Goal: Transaction & Acquisition: Purchase product/service

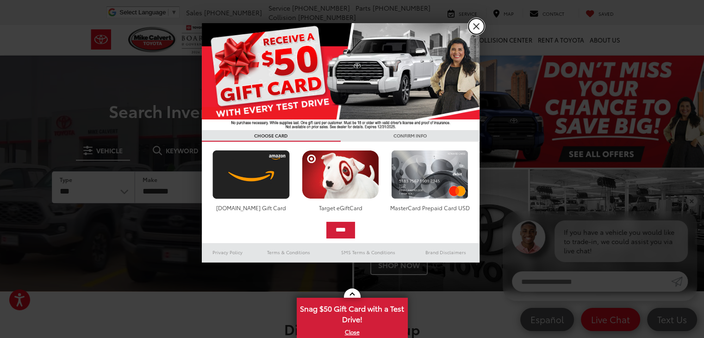
click at [479, 24] on link "X" at bounding box center [476, 27] width 16 height 16
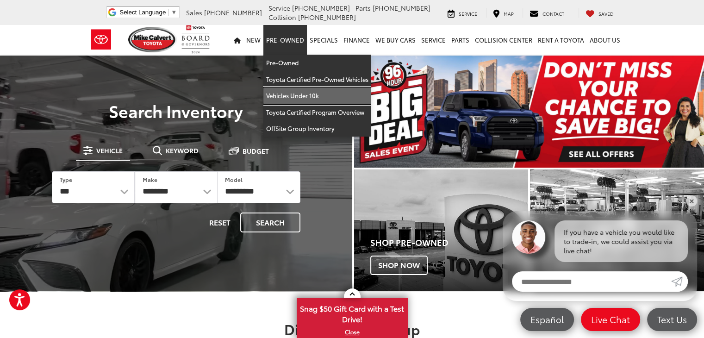
click at [315, 93] on link "Vehicles Under 10k" at bounding box center [317, 95] width 108 height 17
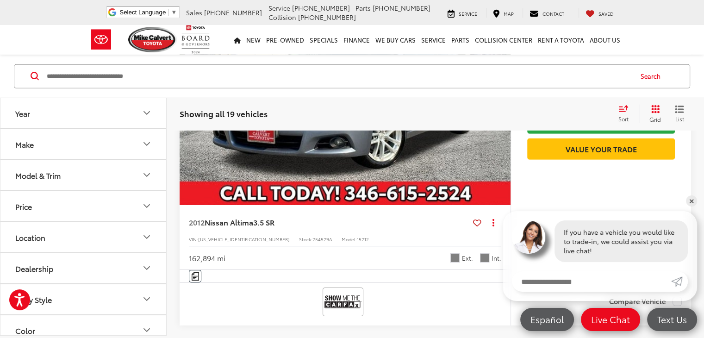
scroll to position [2961, 0]
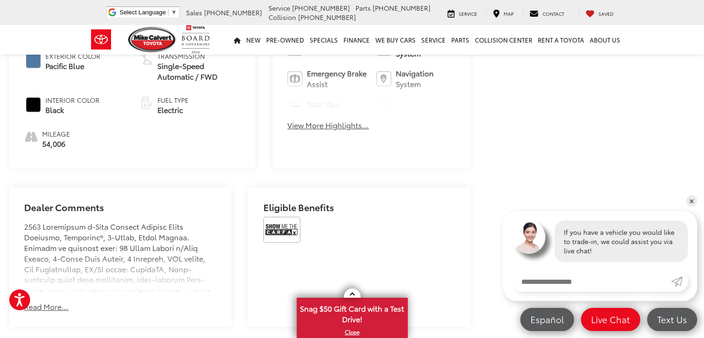
scroll to position [555, 0]
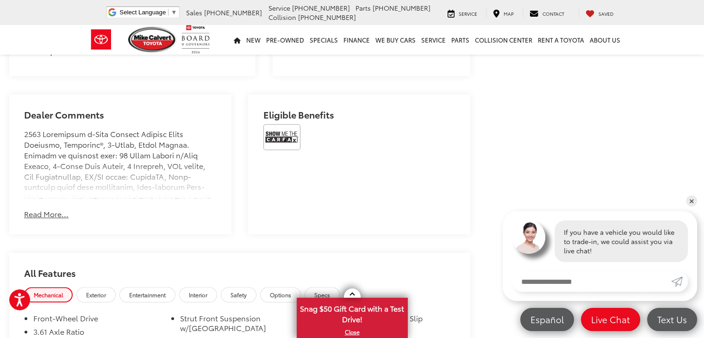
click at [53, 209] on button "Read More..." at bounding box center [46, 214] width 44 height 11
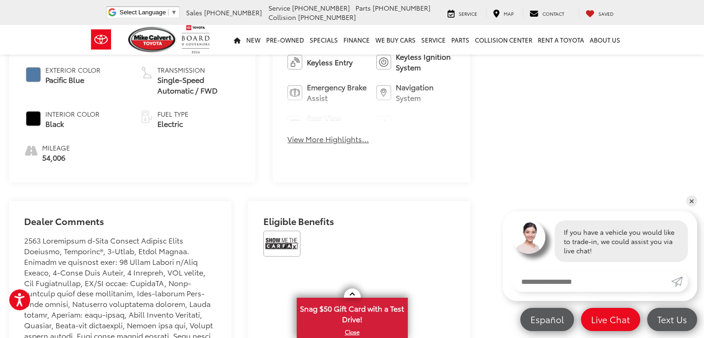
scroll to position [370, 0]
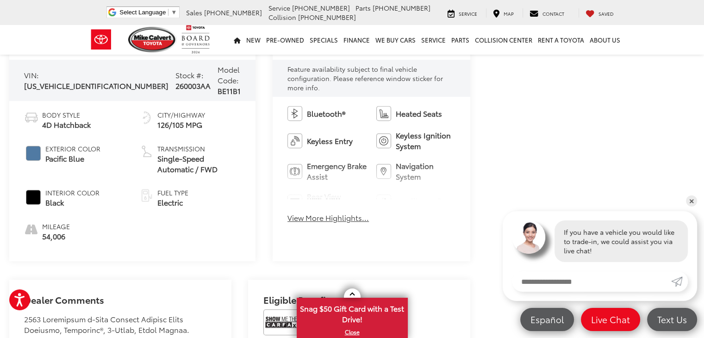
click at [304, 212] on button "View More Highlights..." at bounding box center [327, 217] width 81 height 11
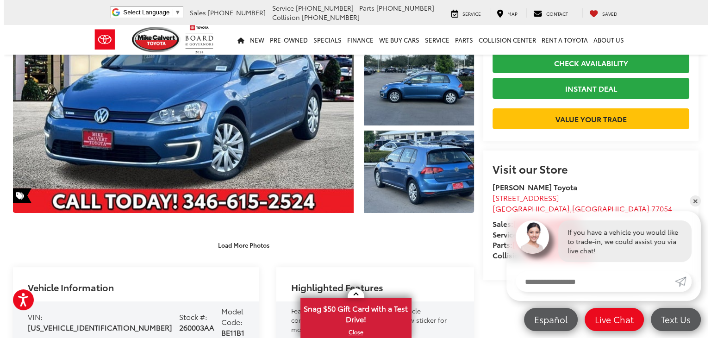
scroll to position [93, 0]
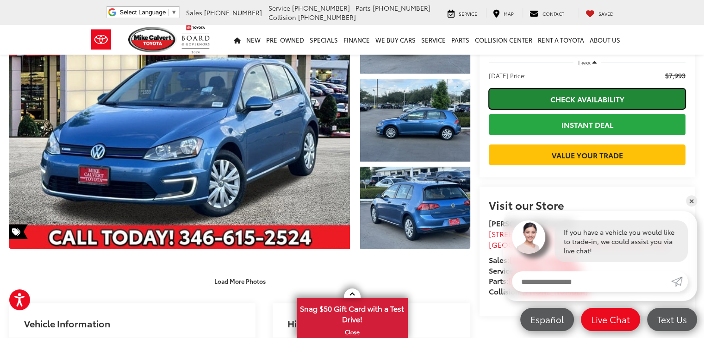
click at [617, 103] on link "Check Availability" at bounding box center [587, 98] width 197 height 21
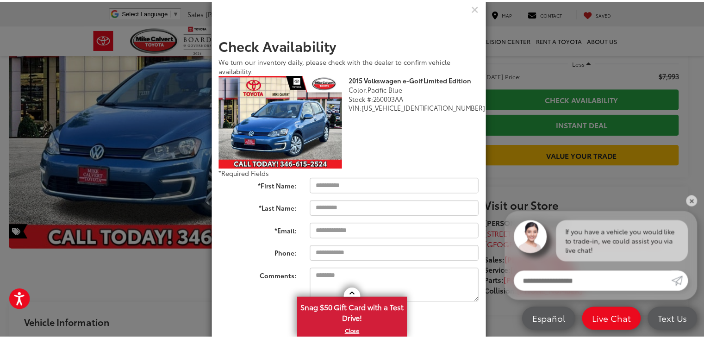
scroll to position [41, 0]
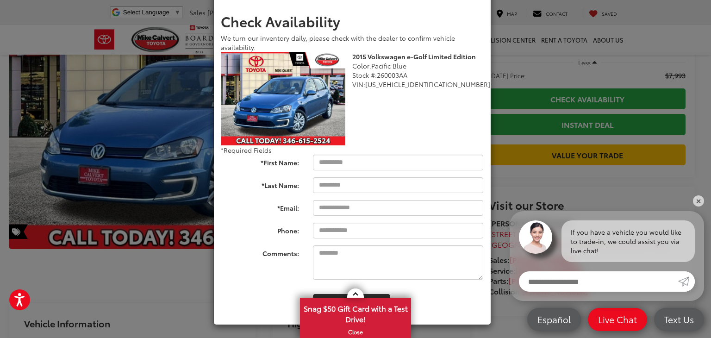
click at [605, 75] on div "Check Availability We turn our inventory daily, please check with the dealer to…" at bounding box center [355, 169] width 711 height 338
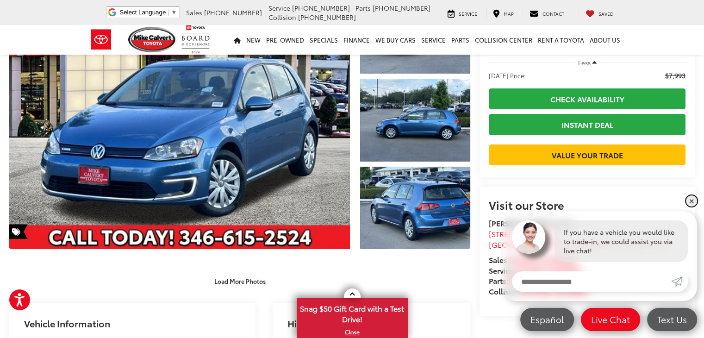
click at [694, 202] on link "✕" at bounding box center [691, 200] width 11 height 11
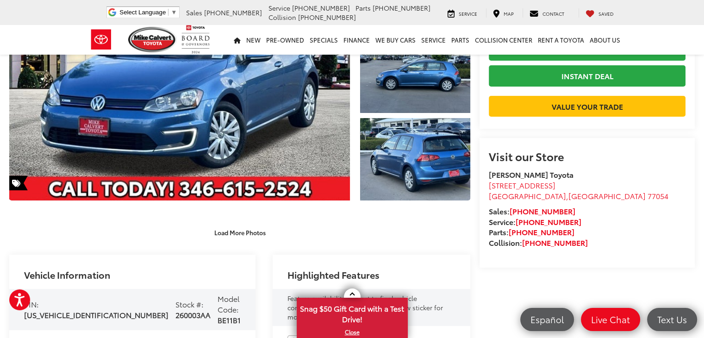
scroll to position [185, 0]
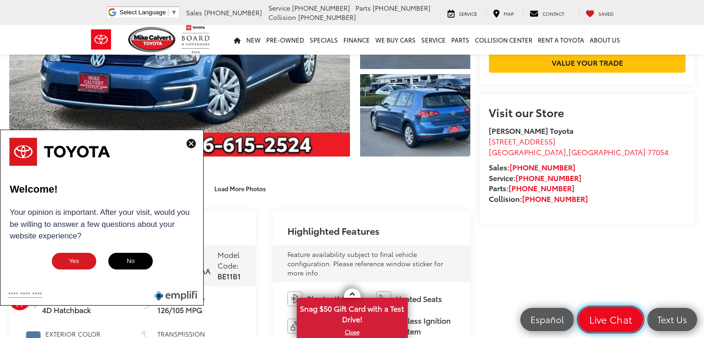
click at [614, 321] on span "Live Chat" at bounding box center [610, 319] width 53 height 13
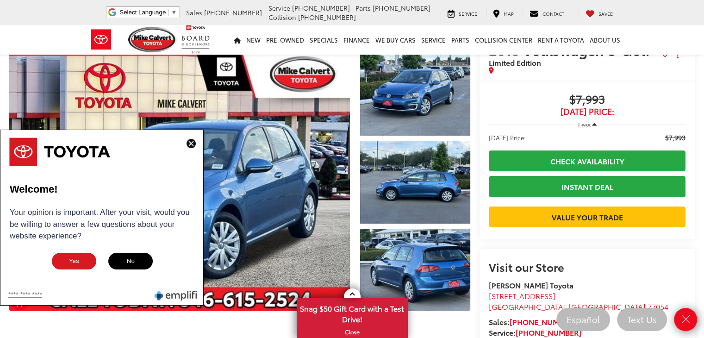
scroll to position [0, 0]
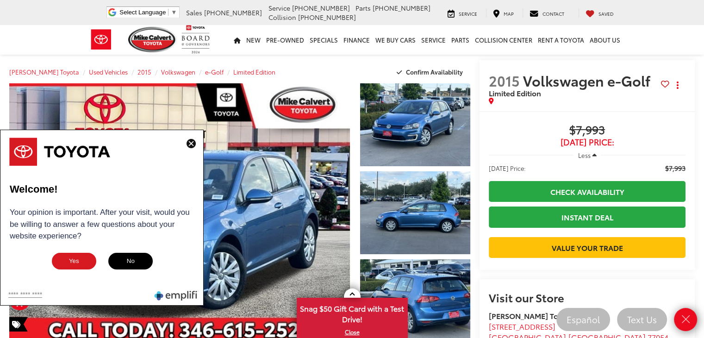
click at [193, 143] on img at bounding box center [190, 143] width 9 height 9
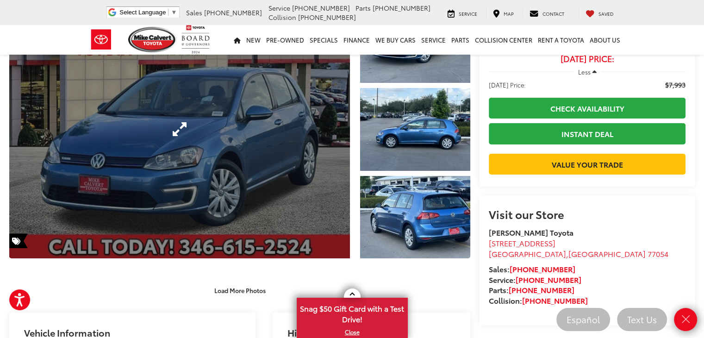
scroll to position [185, 0]
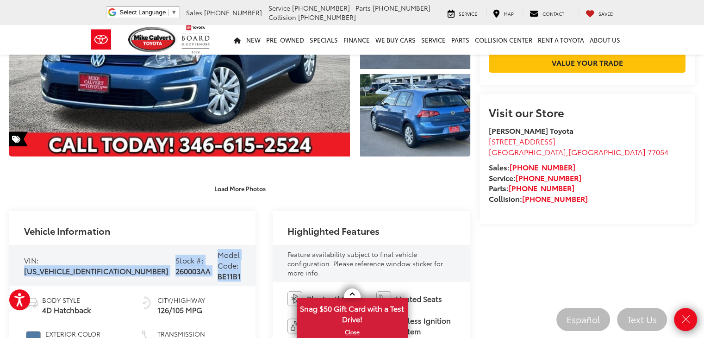
drag, startPoint x: 24, startPoint y: 265, endPoint x: 201, endPoint y: 265, distance: 177.2
click at [201, 265] on div "VIN: WVWKP7AU7FW906120 Stock #: 260003AA Model Code: BE11B1" at bounding box center [132, 265] width 246 height 41
copy div "WVWKP7AU7FW906120 Stock #: 260003AA Model Code: BE11B1"
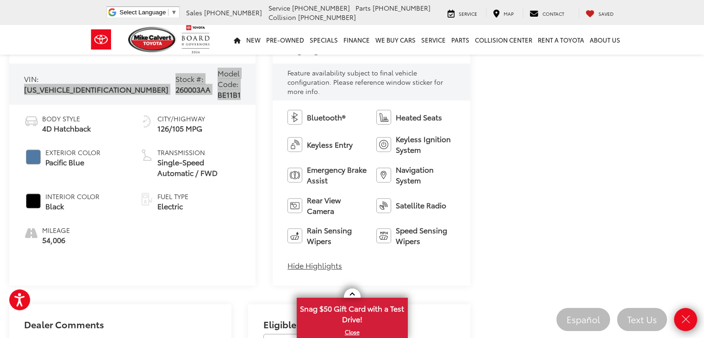
scroll to position [370, 0]
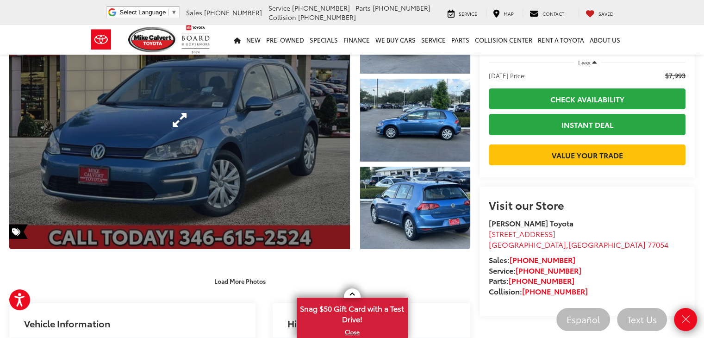
scroll to position [0, 0]
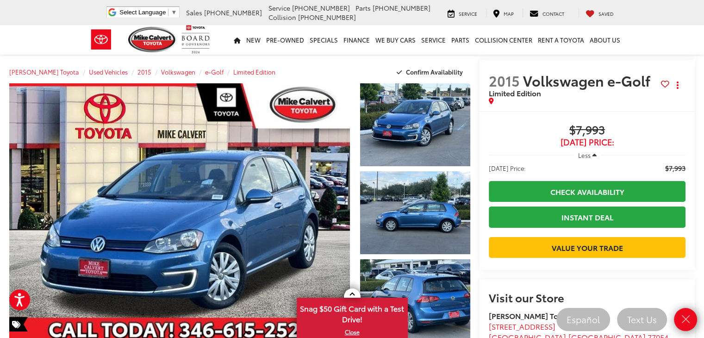
click at [354, 63] on div "Mike Calvert Toyota Used Vehicles 2015 Volkswagen e-Golf Limited Edition Confir…" at bounding box center [239, 71] width 461 height 23
click at [407, 18] on li "Collision 713-558-8282" at bounding box center [351, 16] width 166 height 9
click at [516, 308] on section "2015 Volkswagen e-Golf Limited Edition Copy Link Share Print Buy $7,993 Today's…" at bounding box center [586, 234] width 215 height 348
click at [685, 320] on icon "Close" at bounding box center [685, 319] width 13 height 13
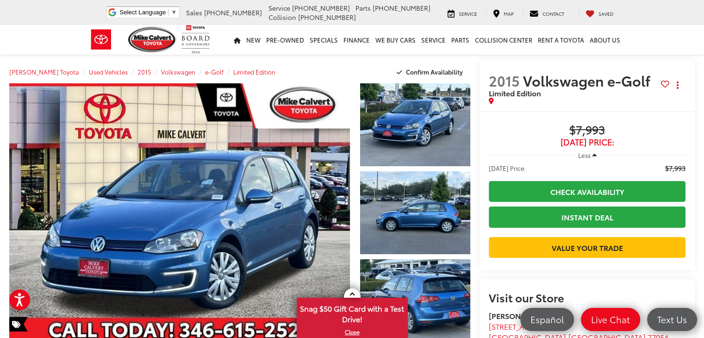
scroll to position [93, 0]
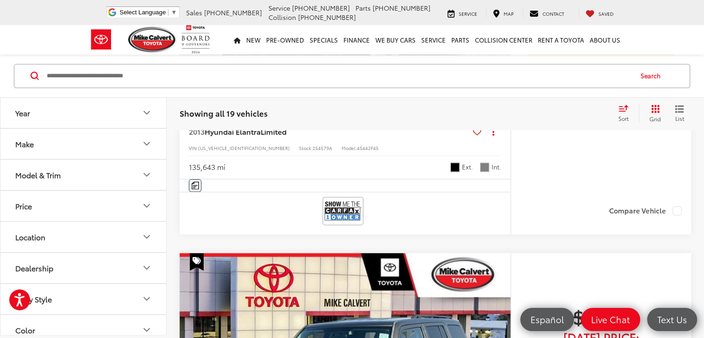
scroll to position [1214, 0]
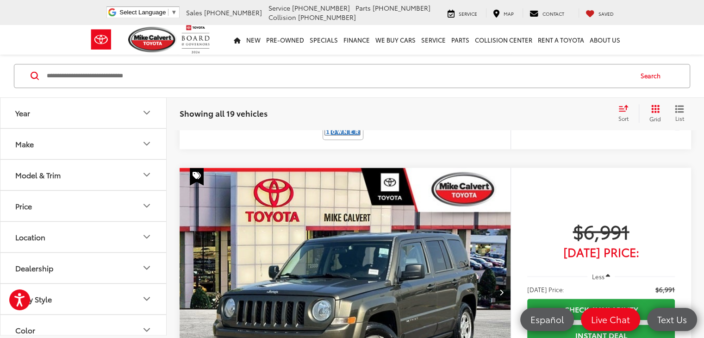
click at [149, 115] on icon "Year" at bounding box center [146, 112] width 11 height 11
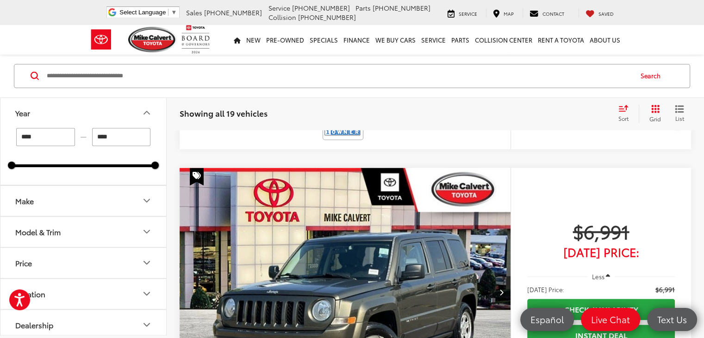
drag, startPoint x: 11, startPoint y: 170, endPoint x: 6, endPoint y: 163, distance: 8.6
click at [28, 167] on div "**** — **** 1994 2018" at bounding box center [83, 156] width 166 height 57
drag, startPoint x: 10, startPoint y: 166, endPoint x: 127, endPoint y: 166, distance: 117.5
click at [127, 166] on div at bounding box center [130, 164] width 7 height 7
type input "****"
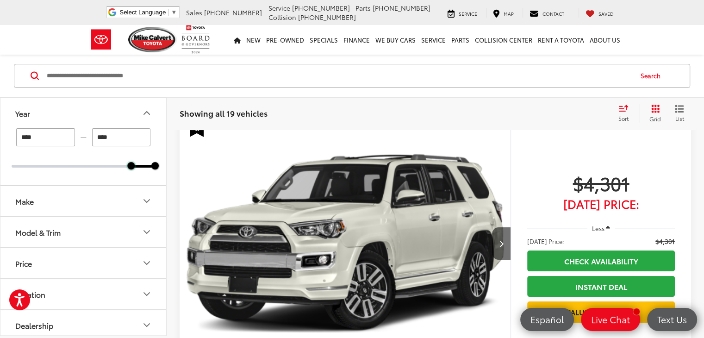
scroll to position [104, 0]
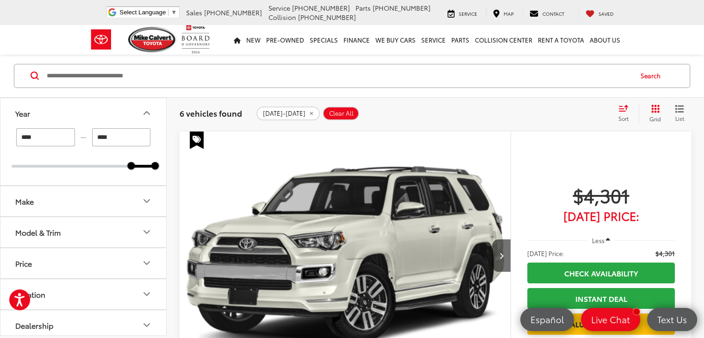
click at [146, 261] on icon "Price" at bounding box center [146, 262] width 11 height 11
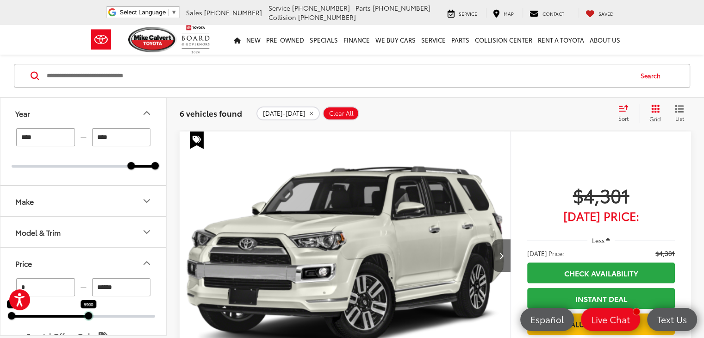
drag, startPoint x: 155, startPoint y: 317, endPoint x: 88, endPoint y: 317, distance: 66.6
click at [88, 317] on div at bounding box center [88, 315] width 7 height 7
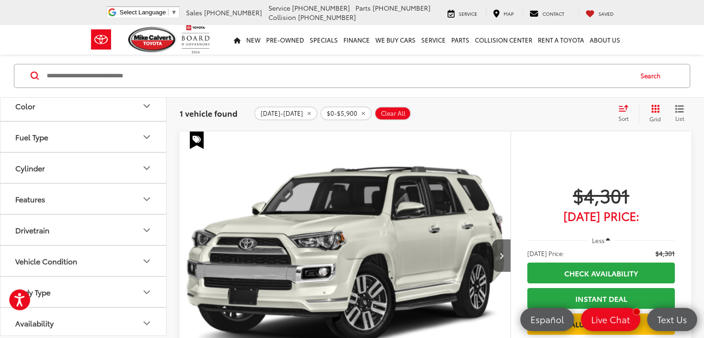
scroll to position [370, 0]
click at [147, 260] on icon "Vehicle Condition" at bounding box center [146, 260] width 11 height 11
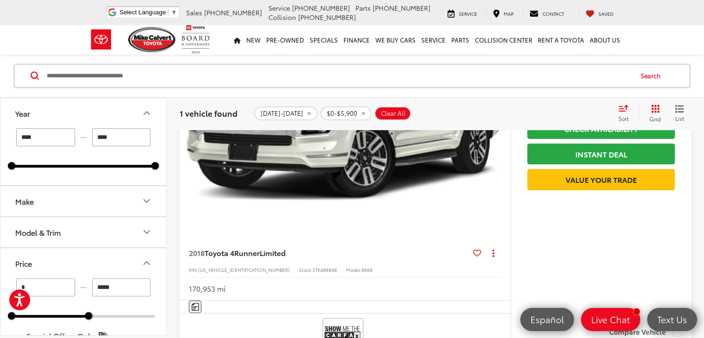
scroll to position [244, 0]
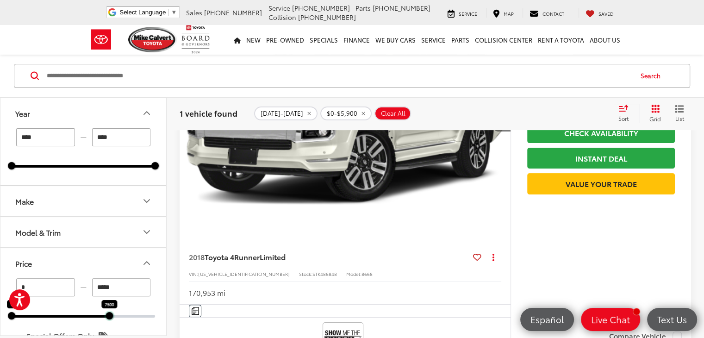
drag, startPoint x: 89, startPoint y: 317, endPoint x: 109, endPoint y: 316, distance: 20.4
click at [109, 316] on div at bounding box center [108, 314] width 7 height 7
type input "*****"
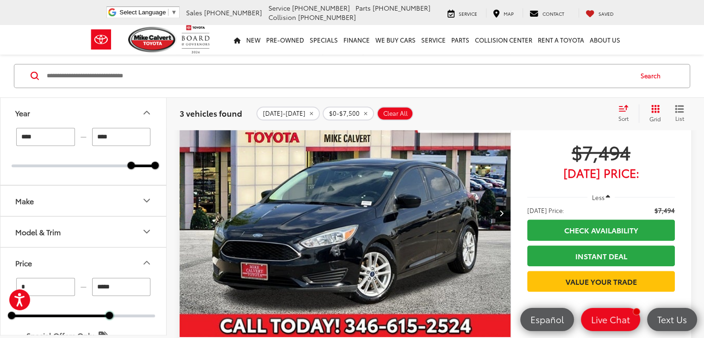
scroll to position [937, 0]
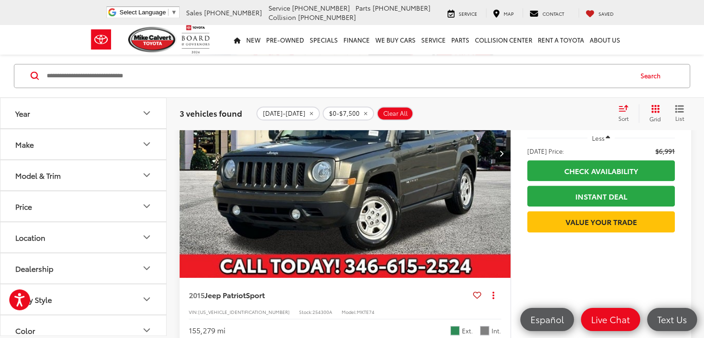
scroll to position [566, 0]
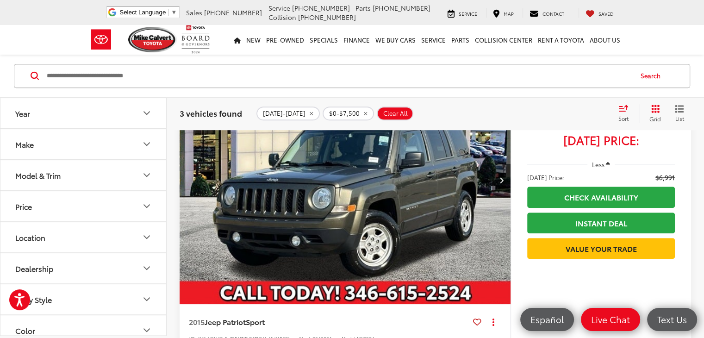
click at [383, 110] on span "Clear All" at bounding box center [395, 113] width 25 height 7
